Goal: Information Seeking & Learning: Find specific fact

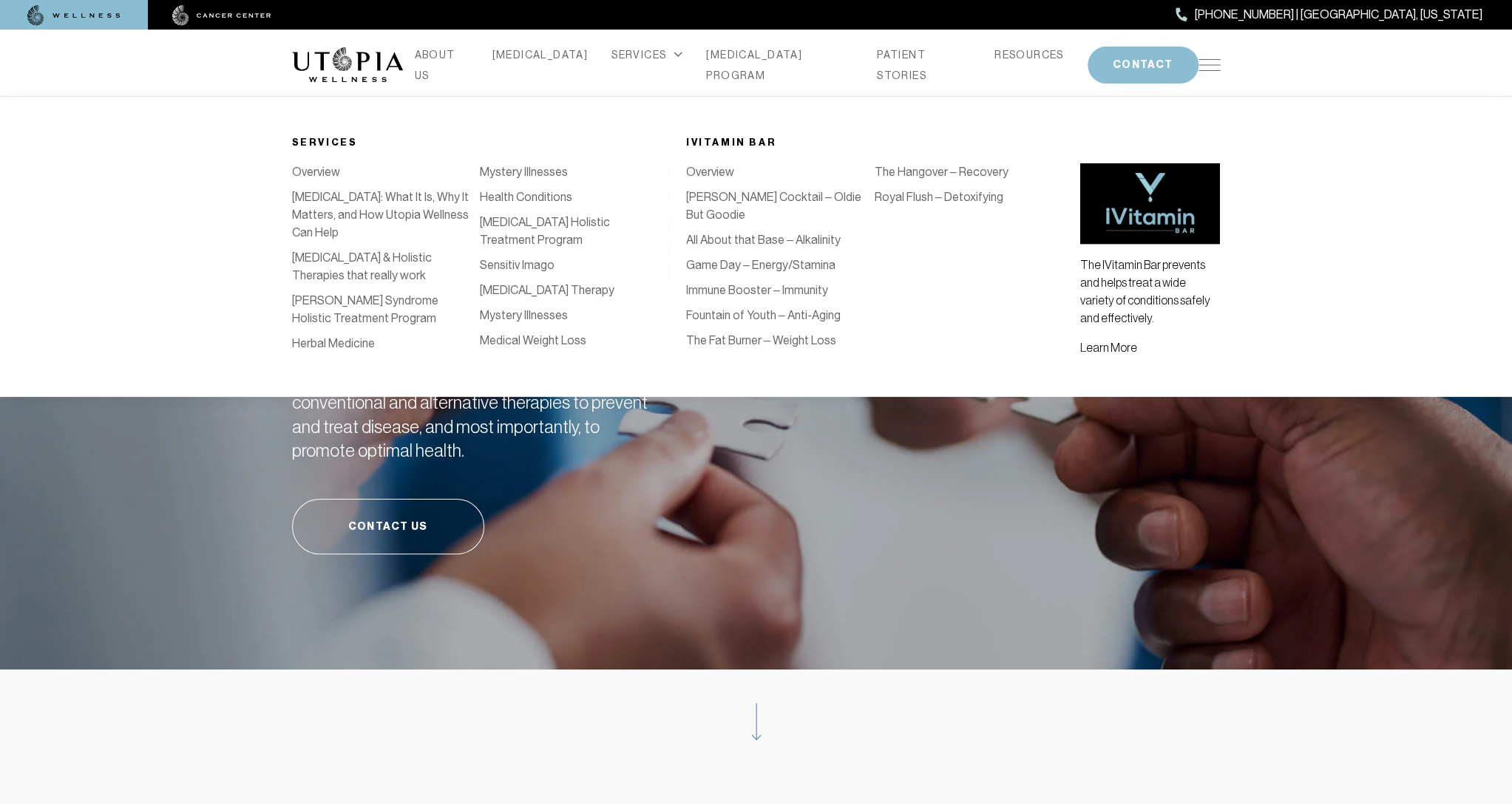
click at [647, 65] on div "SERVICES" at bounding box center [647, 55] width 71 height 20
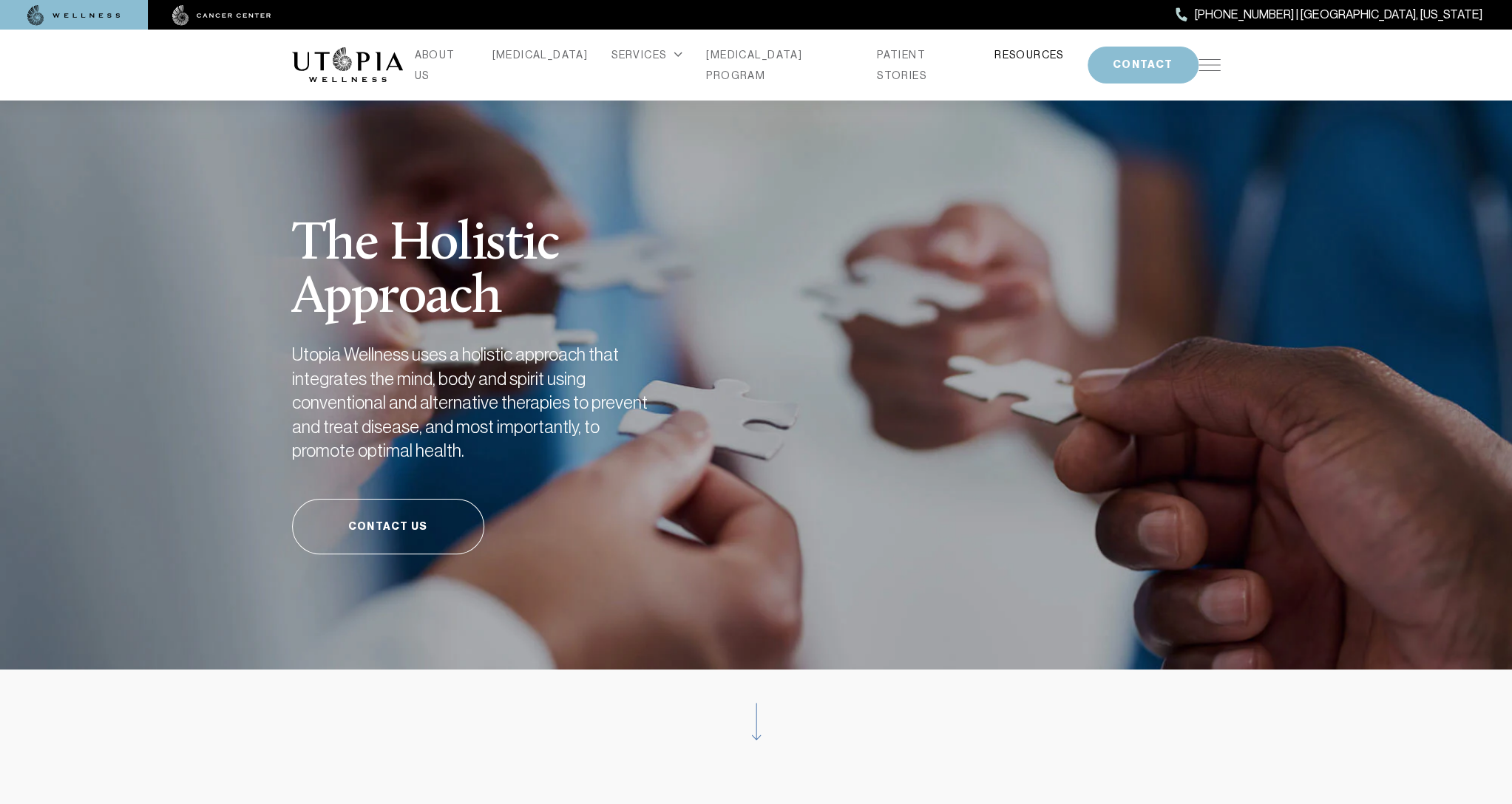
click at [996, 64] on link "RESOURCES" at bounding box center [1029, 55] width 70 height 20
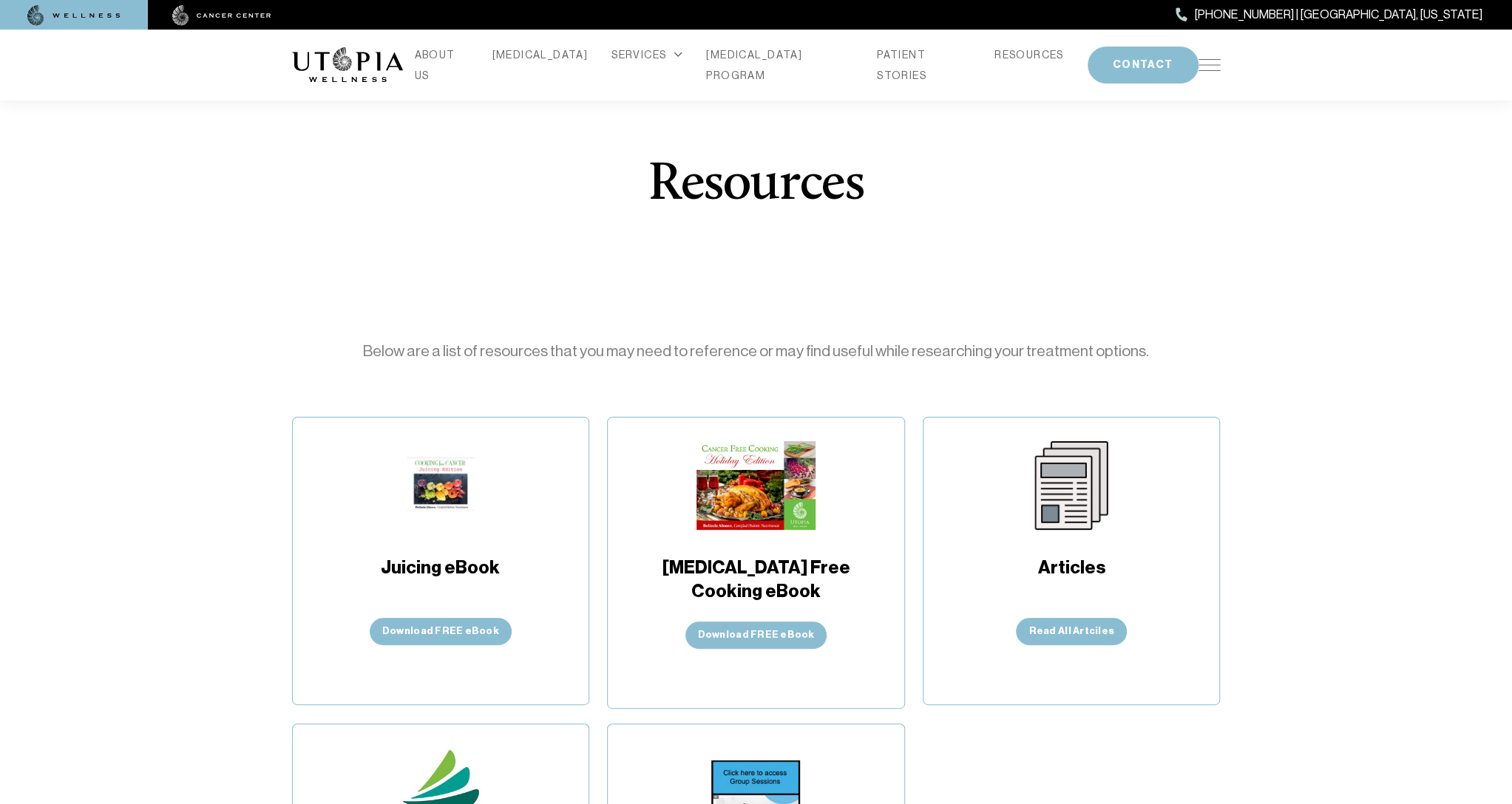
click at [1209, 66] on img at bounding box center [1210, 65] width 22 height 12
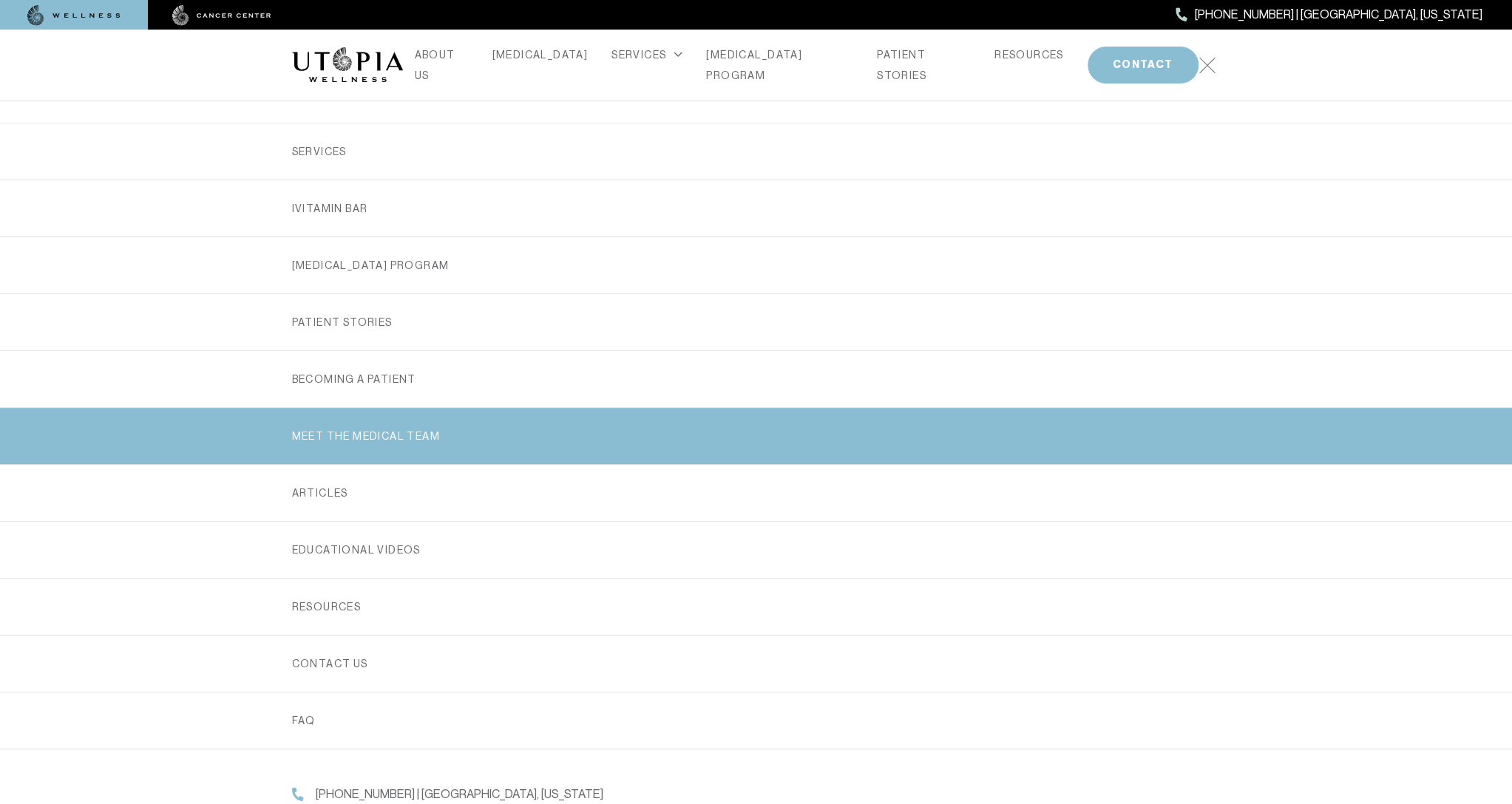
scroll to position [121, 0]
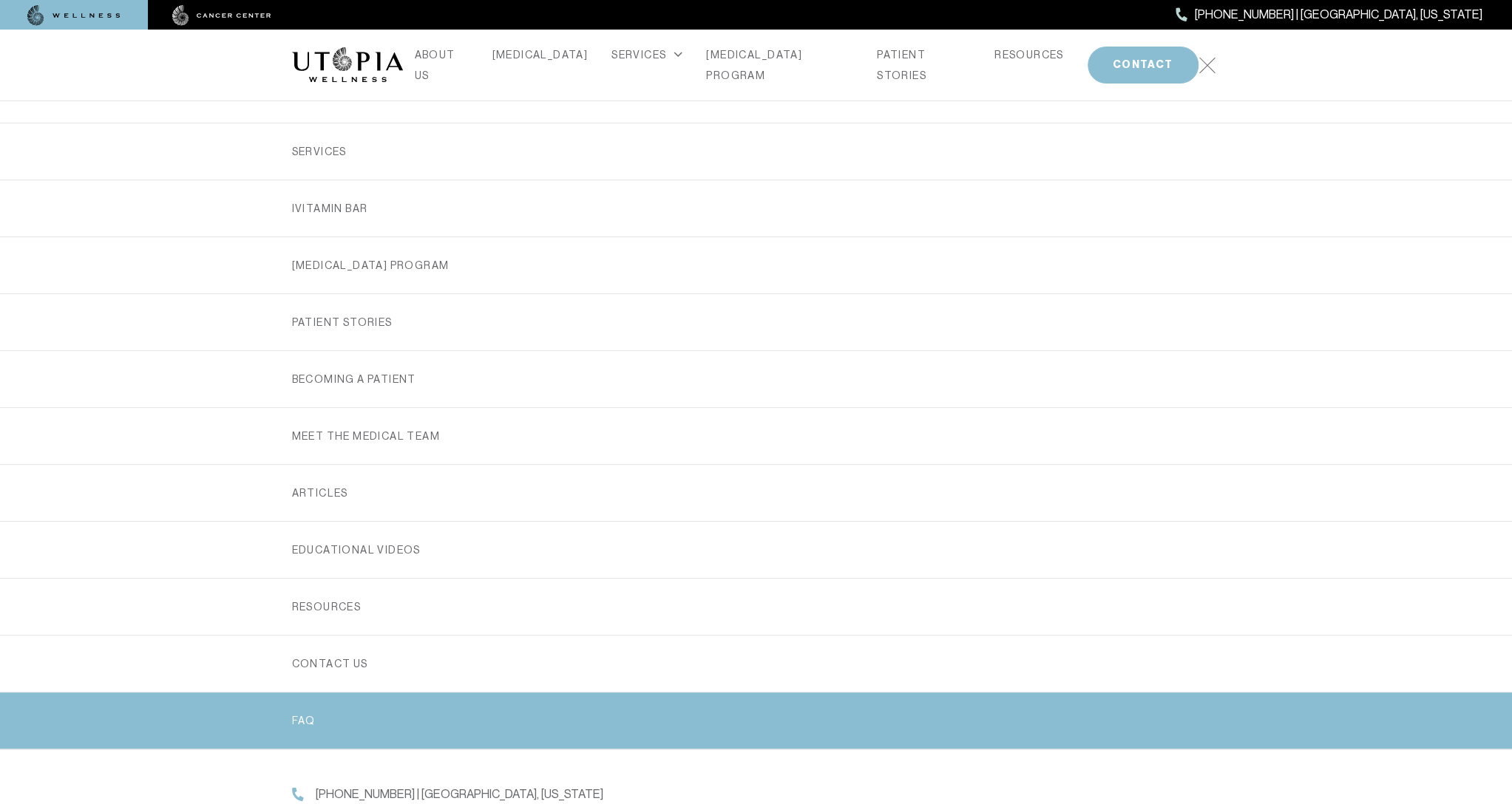
click at [429, 693] on link "FAQ" at bounding box center [756, 721] width 929 height 57
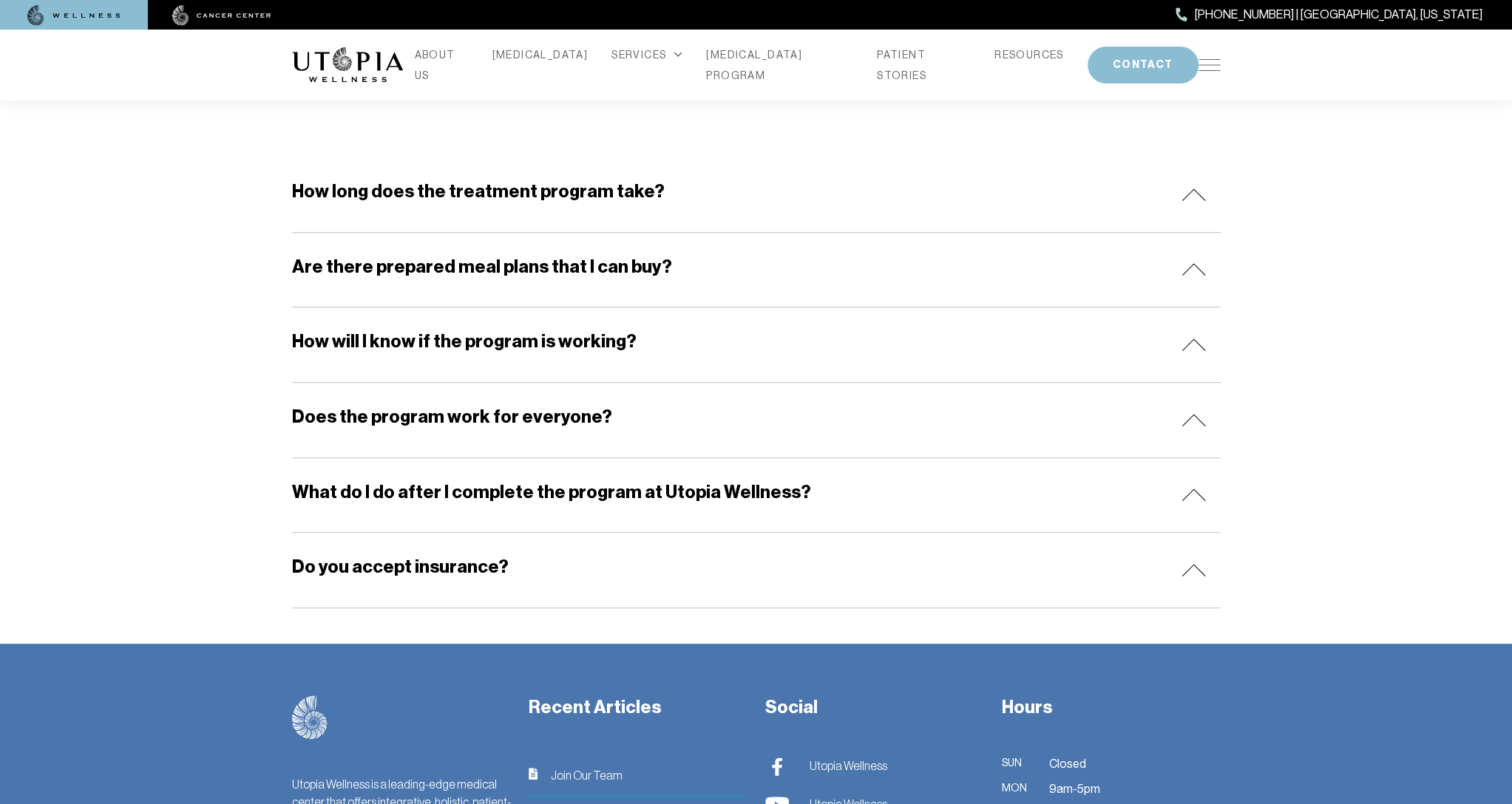
scroll to position [241, 0]
click at [465, 580] on h5 "Do you accept insurance?" at bounding box center [401, 568] width 217 height 24
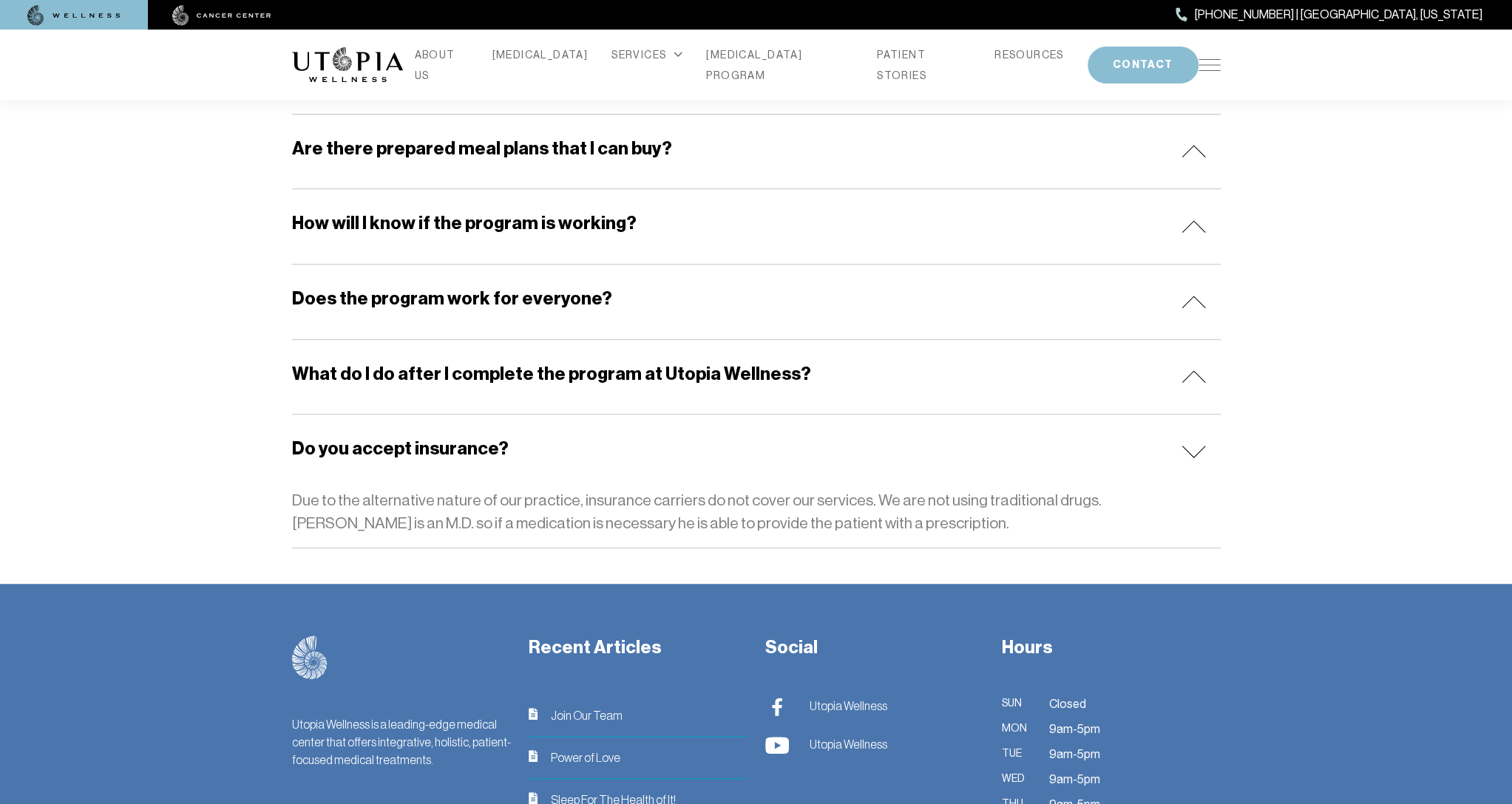
scroll to position [362, 0]
